Goal: Task Accomplishment & Management: Manage account settings

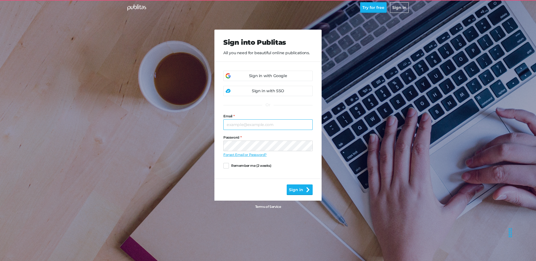
click at [244, 125] on input "Email" at bounding box center [267, 124] width 89 height 11
type input "[PERSON_NAME][EMAIL_ADDRESS][DOMAIN_NAME]"
click at [287, 184] on button "Sign in" at bounding box center [300, 189] width 26 height 11
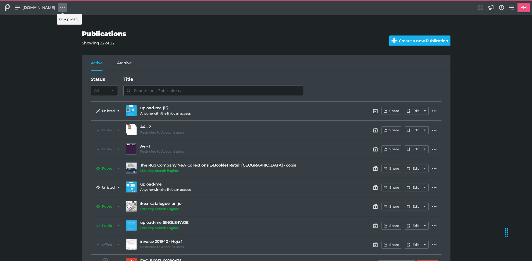
click at [60, 9] on icon at bounding box center [62, 7] width 5 height 5
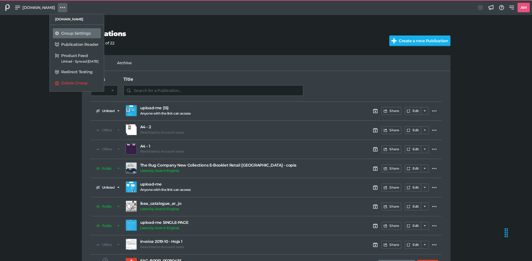
click at [73, 36] on div "Group Settings" at bounding box center [79, 33] width 37 height 6
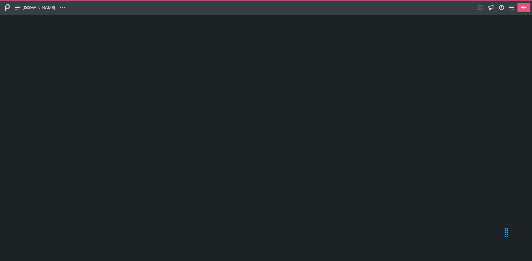
select select "AR"
select select "sf"
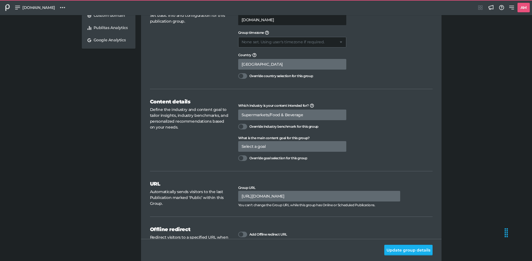
scroll to position [72, 0]
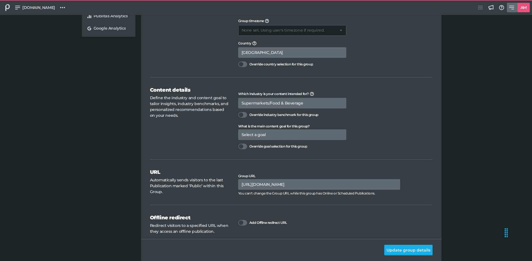
click at [523, 10] on h5 "AM" at bounding box center [523, 7] width 11 height 9
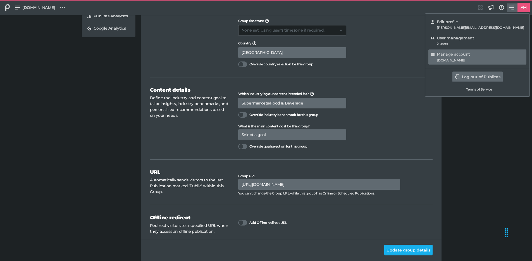
click at [486, 58] on div "Manage account [DOMAIN_NAME]" at bounding box center [478, 57] width 94 height 11
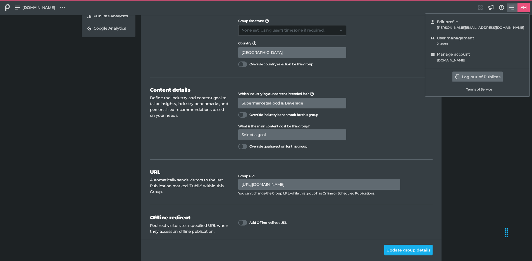
select select "sf"
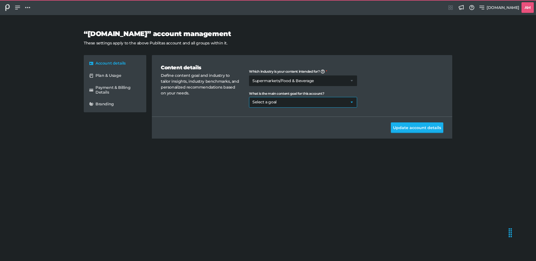
click at [280, 102] on select "Select a goal Sell products directly or on the website Promote physical store/d…" at bounding box center [303, 102] width 108 height 11
select select "sw"
click at [415, 126] on button "Update account details" at bounding box center [417, 127] width 53 height 11
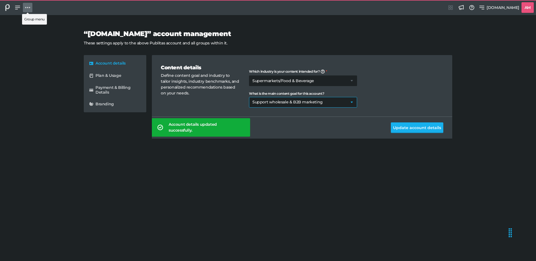
click at [26, 8] on icon at bounding box center [27, 7] width 5 height 5
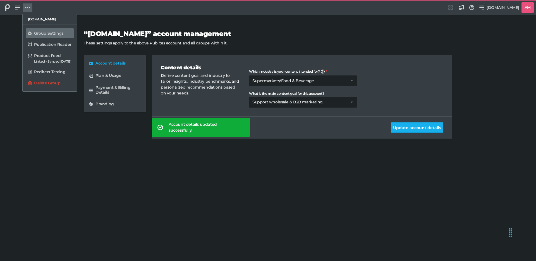
click at [44, 34] on h5 "Group Settings" at bounding box center [48, 33] width 29 height 5
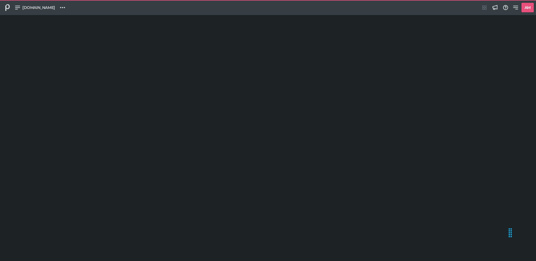
select select "AR"
select select "sf"
select select "sw"
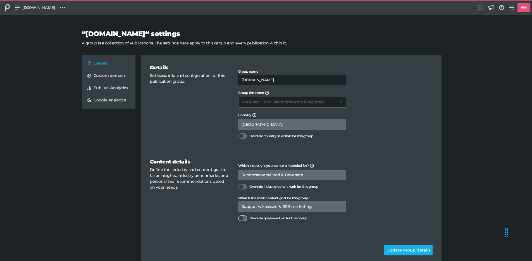
click at [244, 219] on div at bounding box center [242, 218] width 9 height 6
click at [238, 215] on input "Override goal selection for this group" at bounding box center [238, 215] width 0 height 0
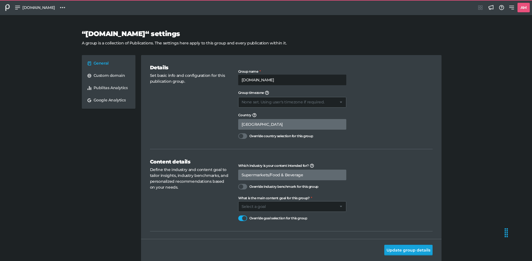
click at [404, 249] on button "Update group details" at bounding box center [408, 250] width 48 height 11
click at [403, 249] on button "Update group details" at bounding box center [408, 250] width 48 height 11
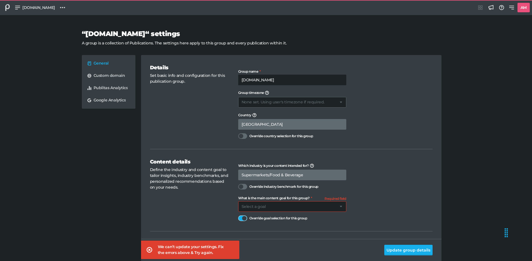
click at [242, 217] on div at bounding box center [242, 218] width 9 height 6
click at [238, 215] on input "Override goal selection for this group" at bounding box center [238, 215] width 0 height 0
select select "sw"
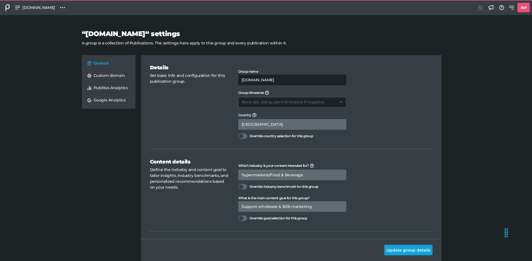
click at [407, 248] on button "Update group details" at bounding box center [408, 250] width 48 height 11
click at [27, 6] on span "[DOMAIN_NAME]" at bounding box center [38, 7] width 33 height 6
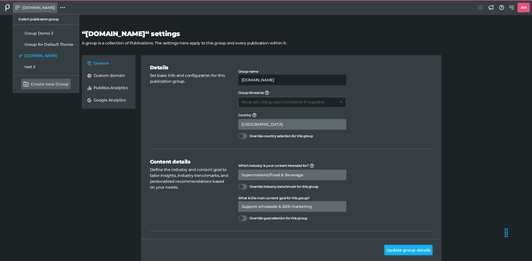
click at [46, 85] on button "Create new Group" at bounding box center [45, 84] width 49 height 11
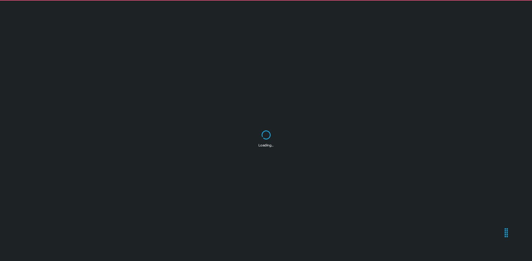
select select "Europe/[GEOGRAPHIC_DATA]"
select select "AR"
select select "sf"
select select "sw"
